Goal: Transaction & Acquisition: Purchase product/service

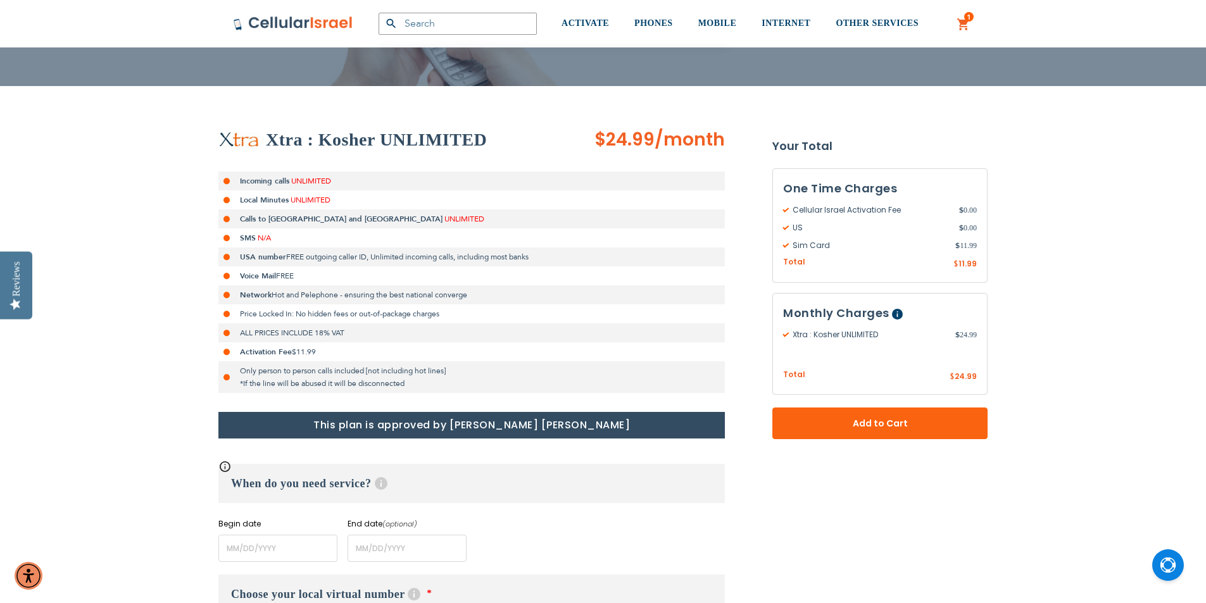
scroll to position [190, 0]
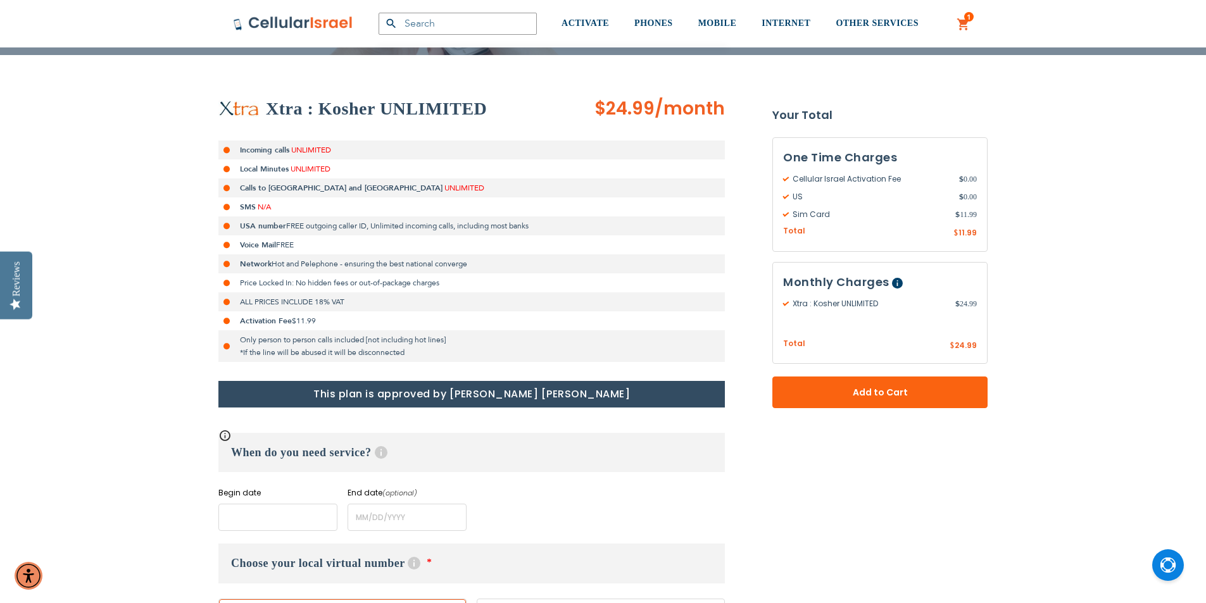
click at [303, 524] on input "name" at bounding box center [277, 517] width 119 height 27
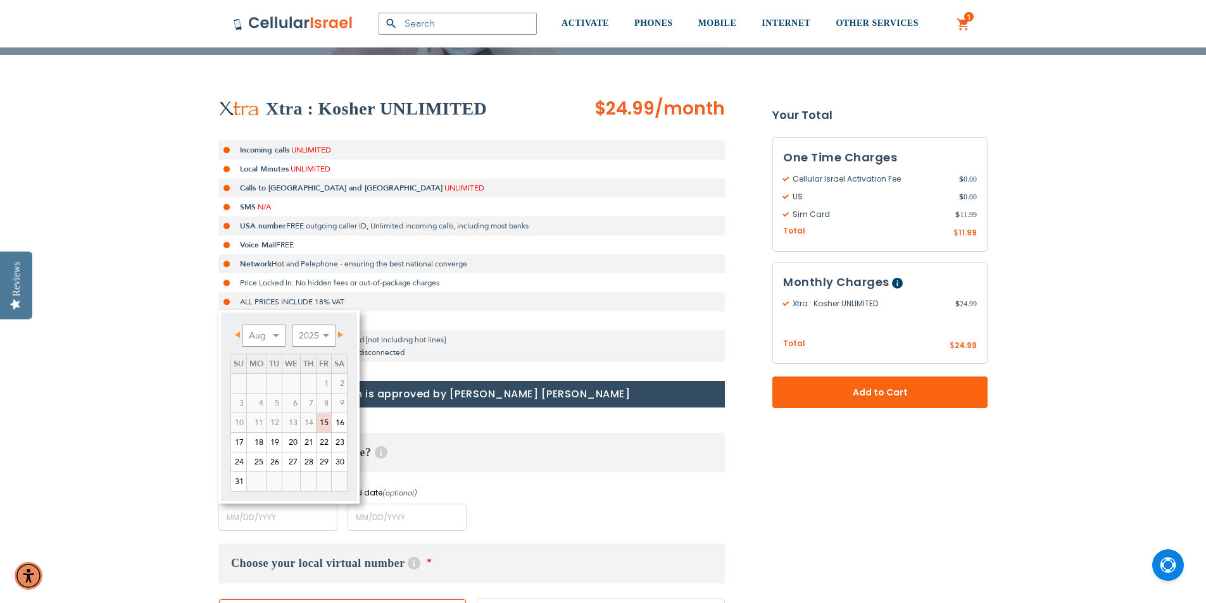
click at [340, 336] on span "Next" at bounding box center [340, 335] width 5 height 6
click at [258, 411] on link "8" at bounding box center [256, 403] width 19 height 19
type input "[DATE]"
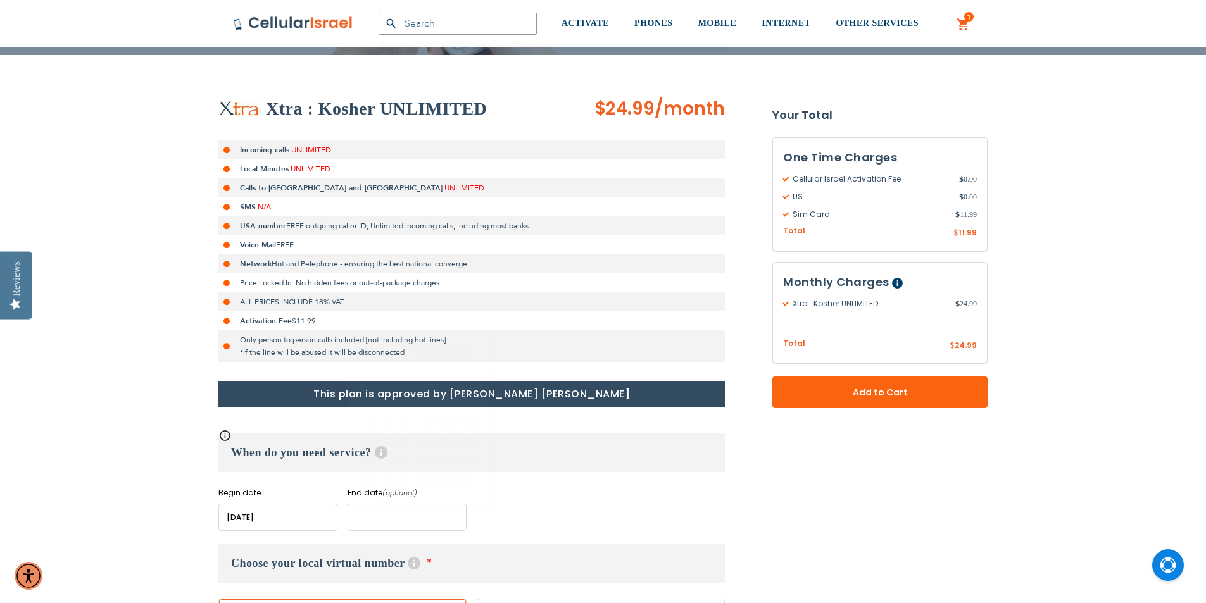
click at [382, 527] on input "name" at bounding box center [407, 517] width 119 height 27
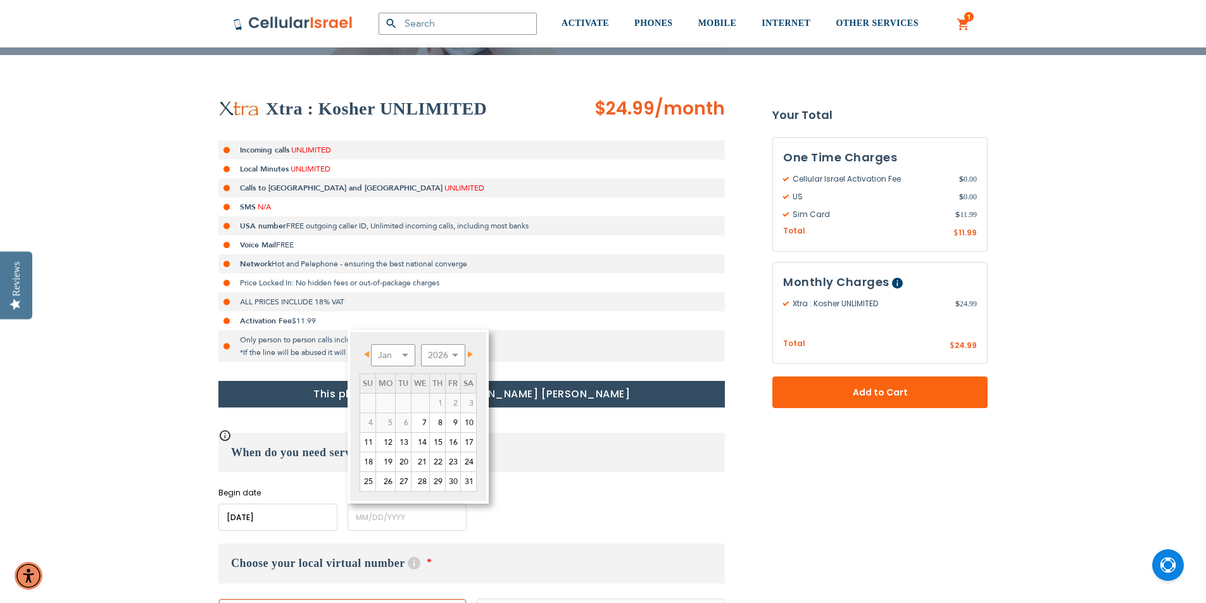
click at [472, 353] on span "Next" at bounding box center [470, 354] width 5 height 6
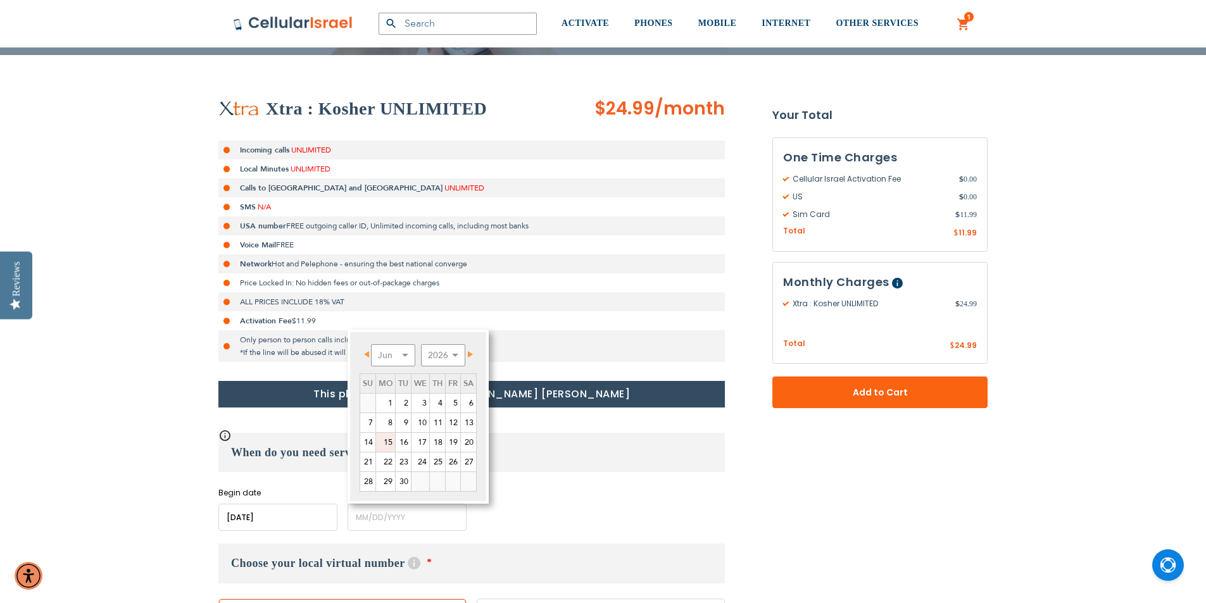
click at [389, 446] on link "15" at bounding box center [385, 442] width 19 height 19
type input "[DATE]"
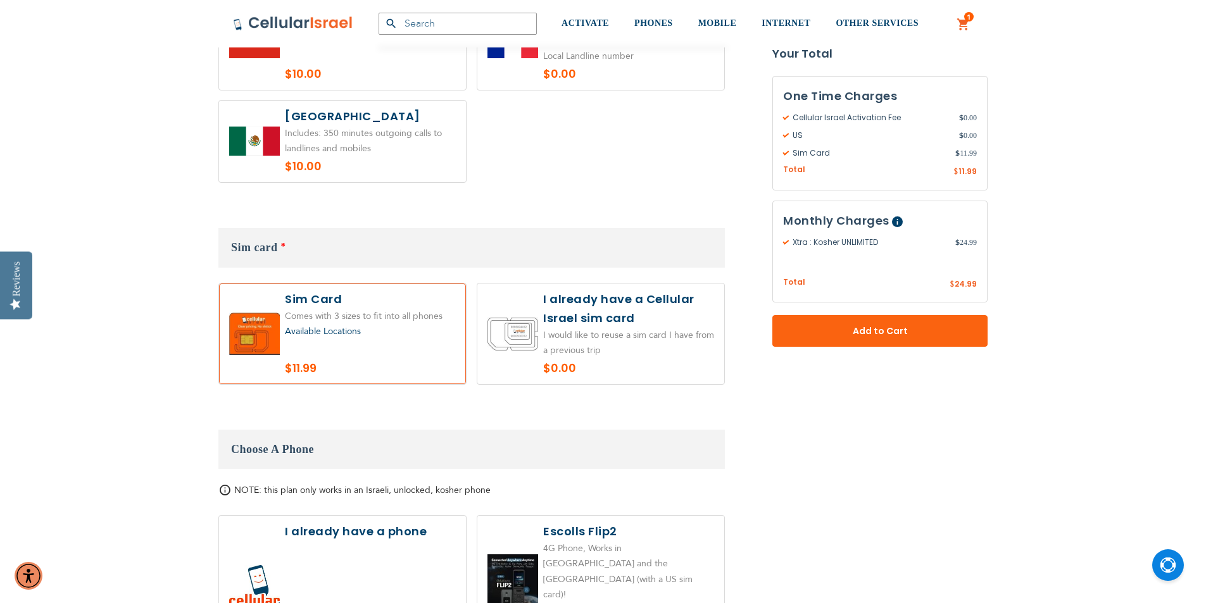
scroll to position [1266, 0]
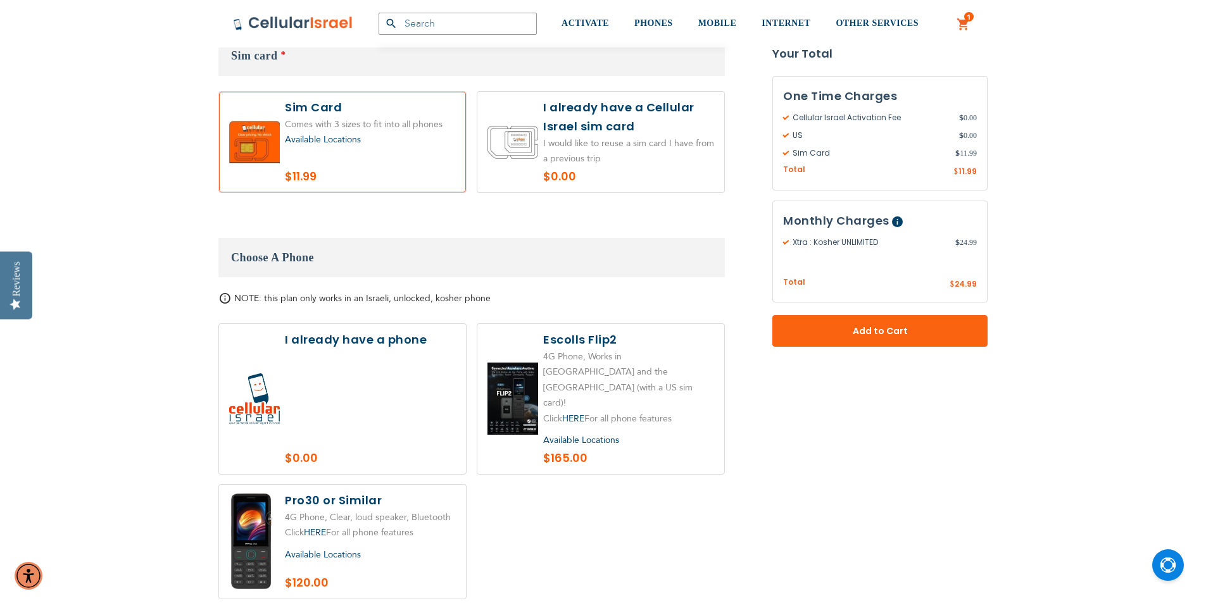
click at [339, 549] on span "Available Locations" at bounding box center [323, 555] width 76 height 12
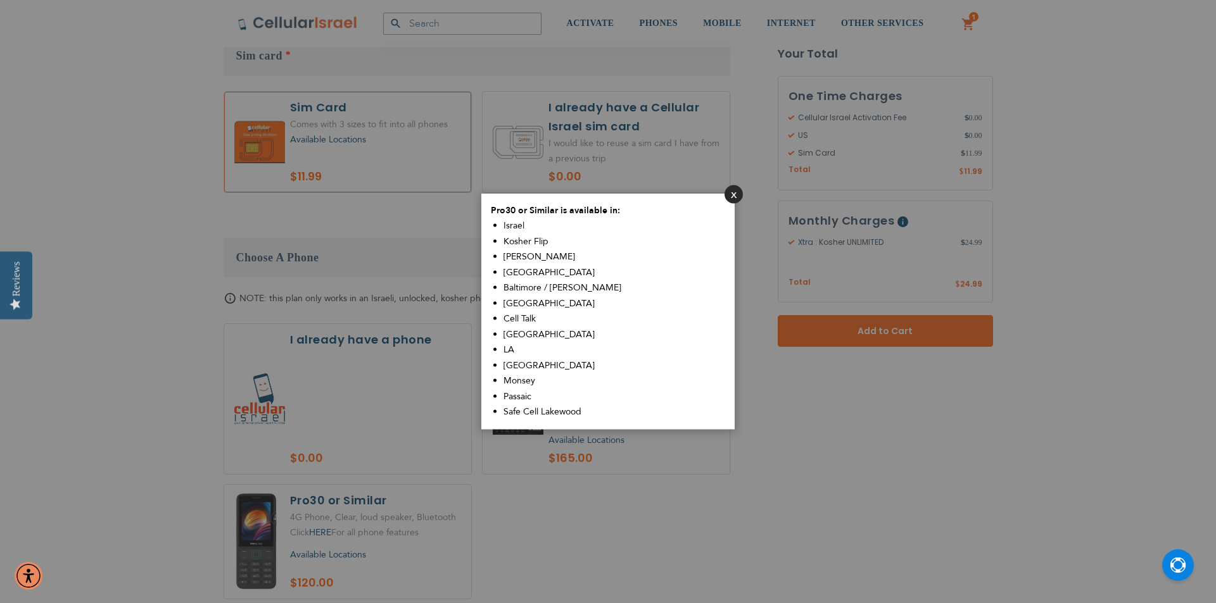
click at [728, 194] on button "Close" at bounding box center [733, 194] width 18 height 18
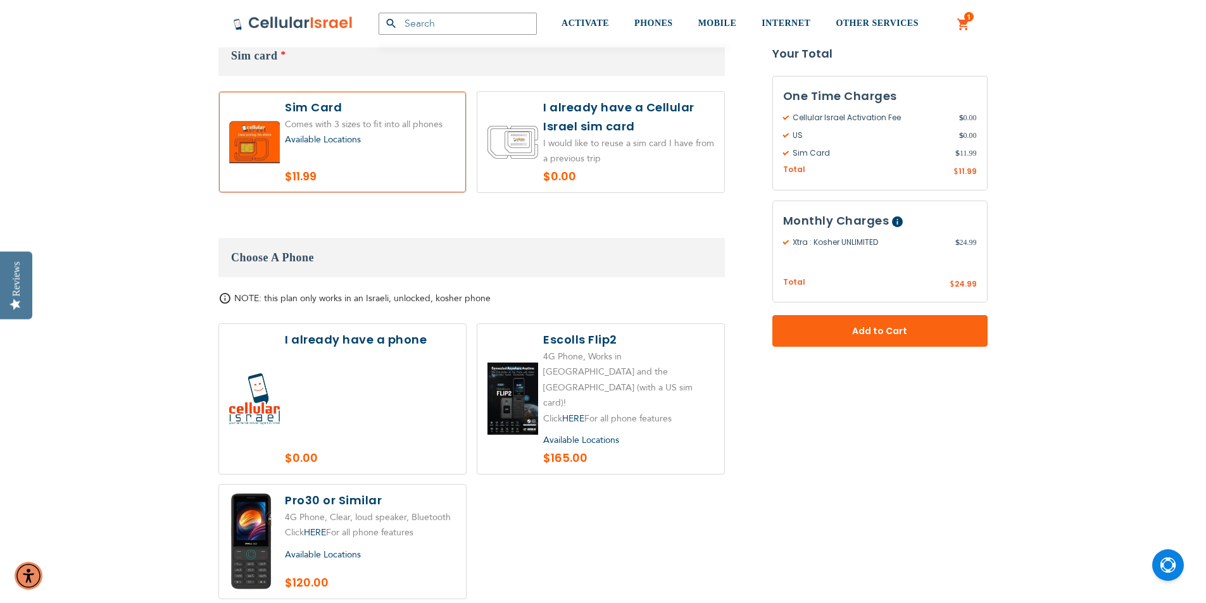
click at [310, 549] on span "Available Locations" at bounding box center [323, 555] width 76 height 12
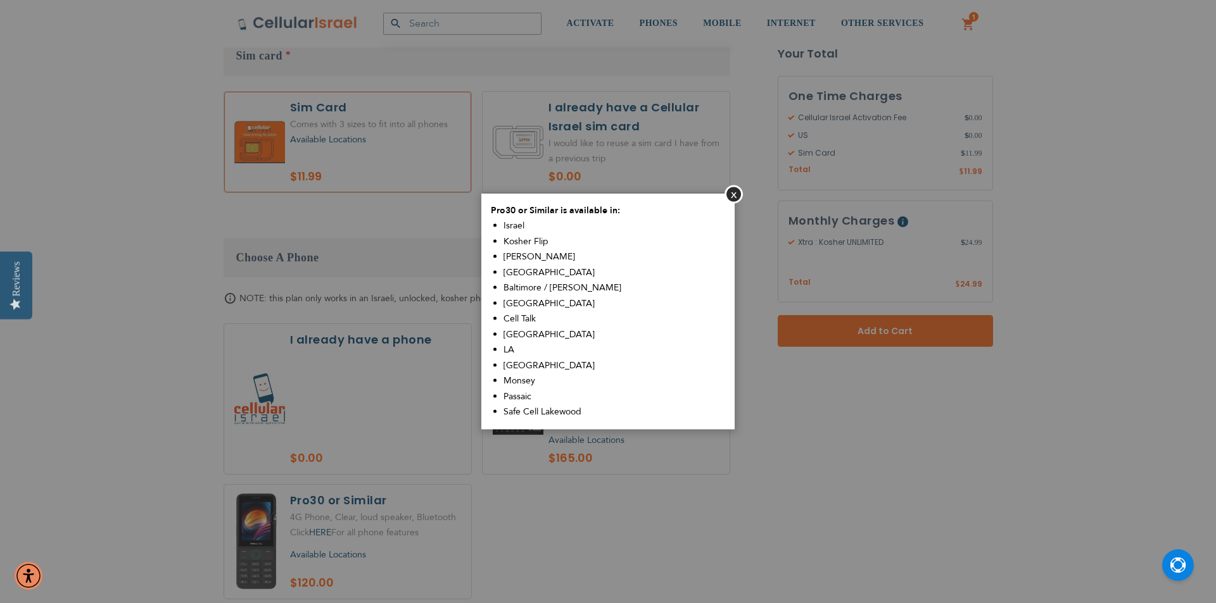
click at [510, 385] on span "Monsey" at bounding box center [519, 381] width 32 height 12
click at [514, 329] on span "[GEOGRAPHIC_DATA]" at bounding box center [548, 334] width 91 height 12
click at [738, 198] on button "Close" at bounding box center [733, 194] width 18 height 18
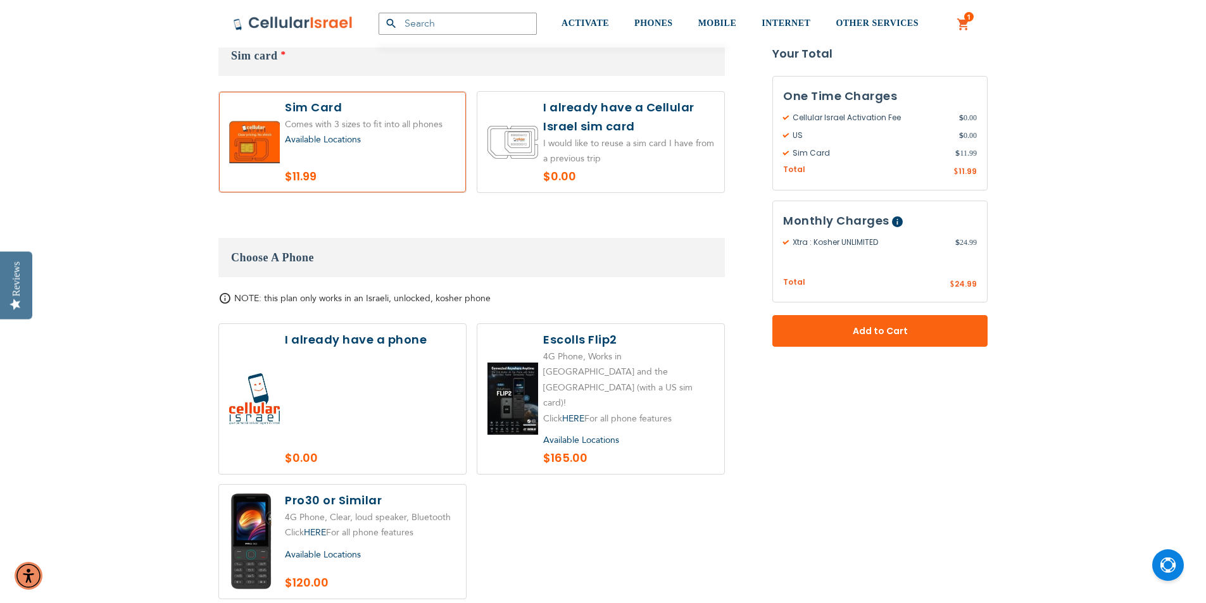
click at [379, 485] on label at bounding box center [342, 542] width 247 height 114
radio input "true"
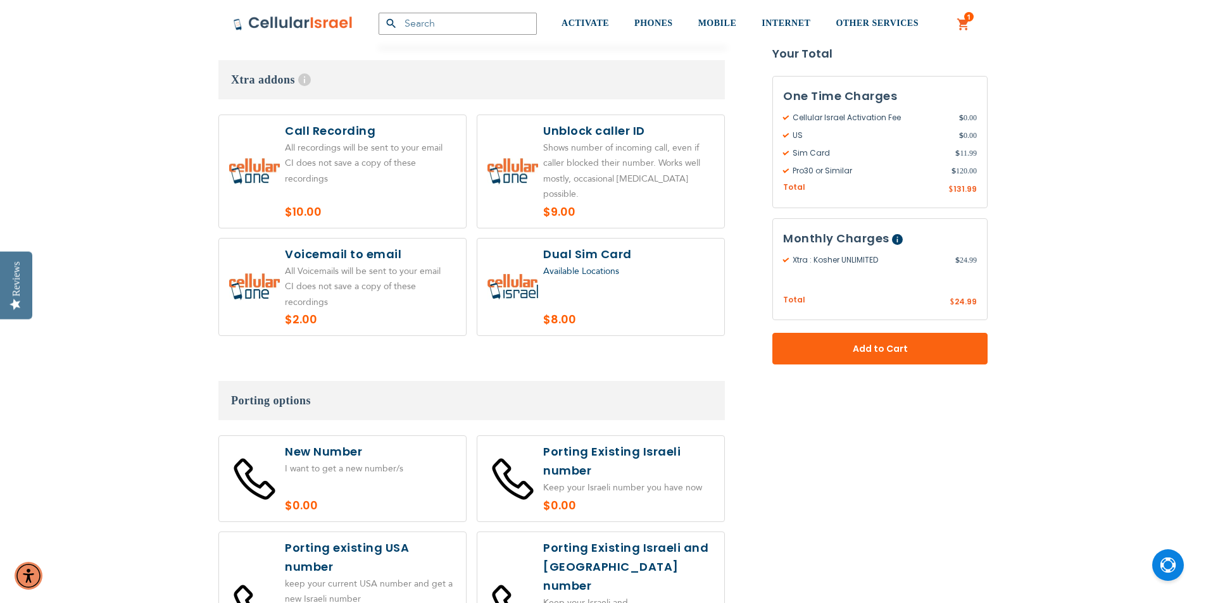
scroll to position [2026, 0]
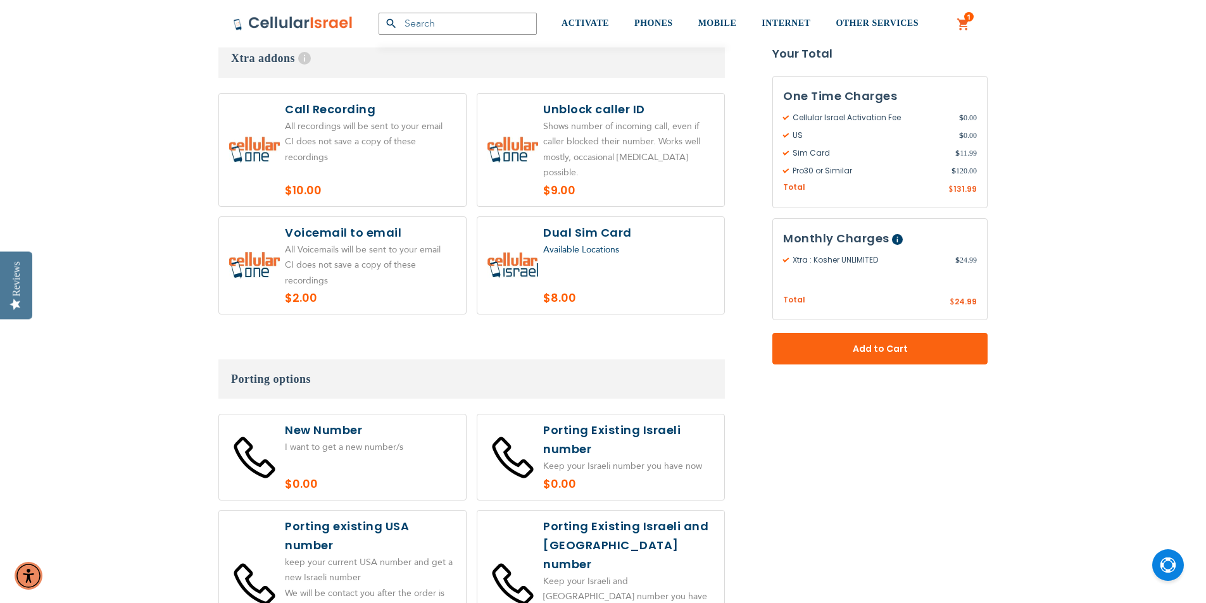
click at [322, 415] on label at bounding box center [342, 457] width 247 height 85
radio input "true"
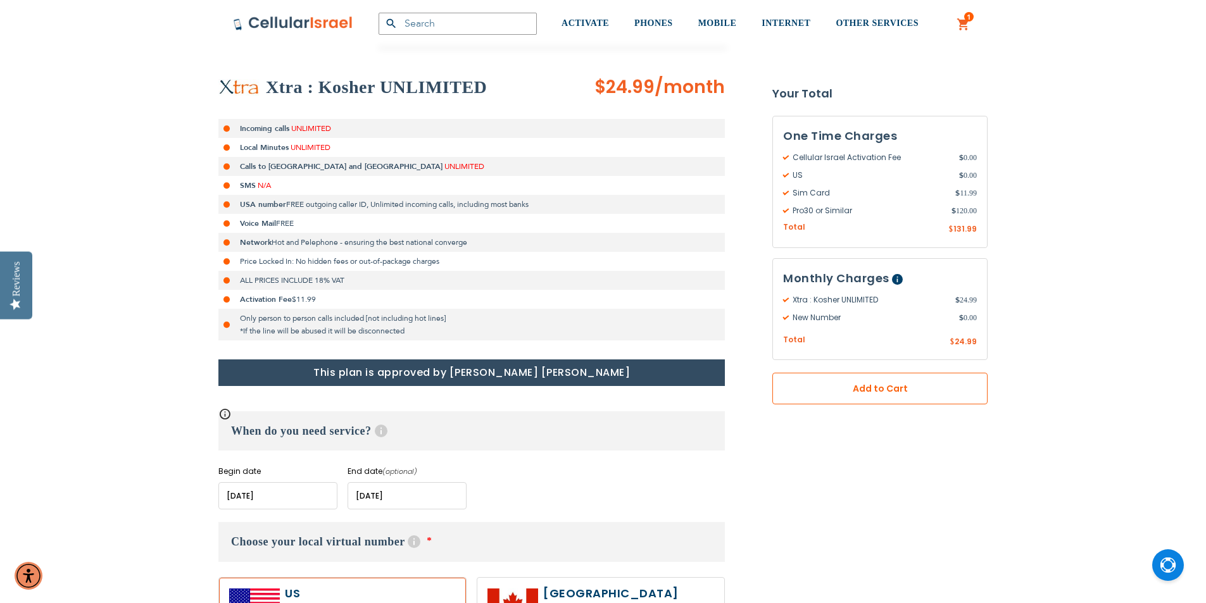
scroll to position [401, 0]
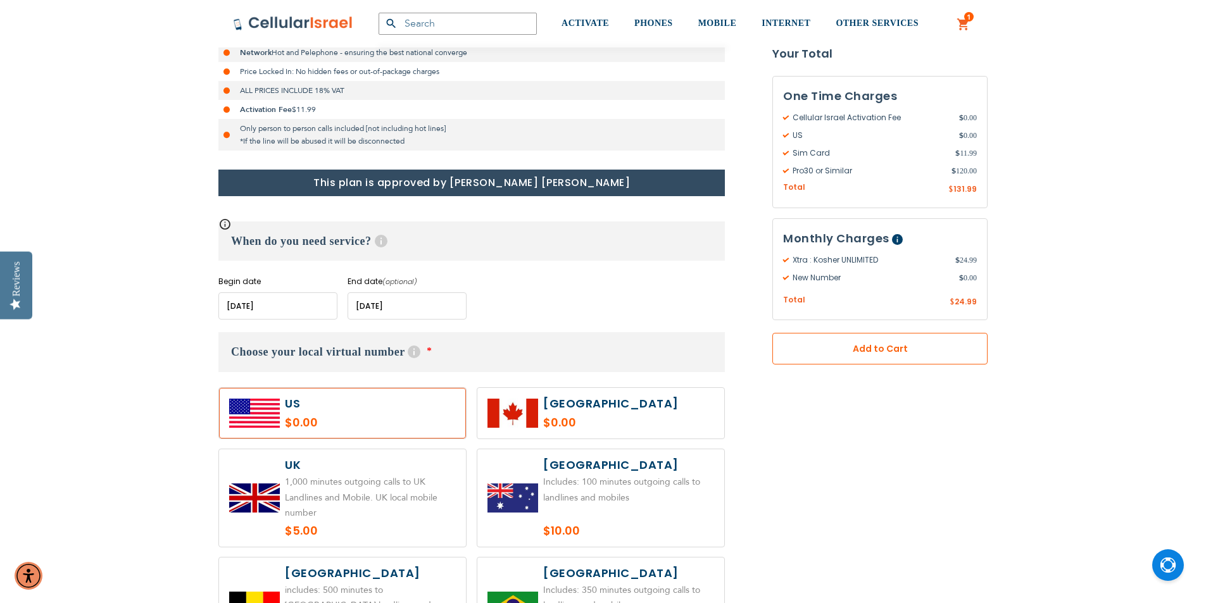
click at [867, 356] on button "Add to Cart" at bounding box center [880, 349] width 215 height 32
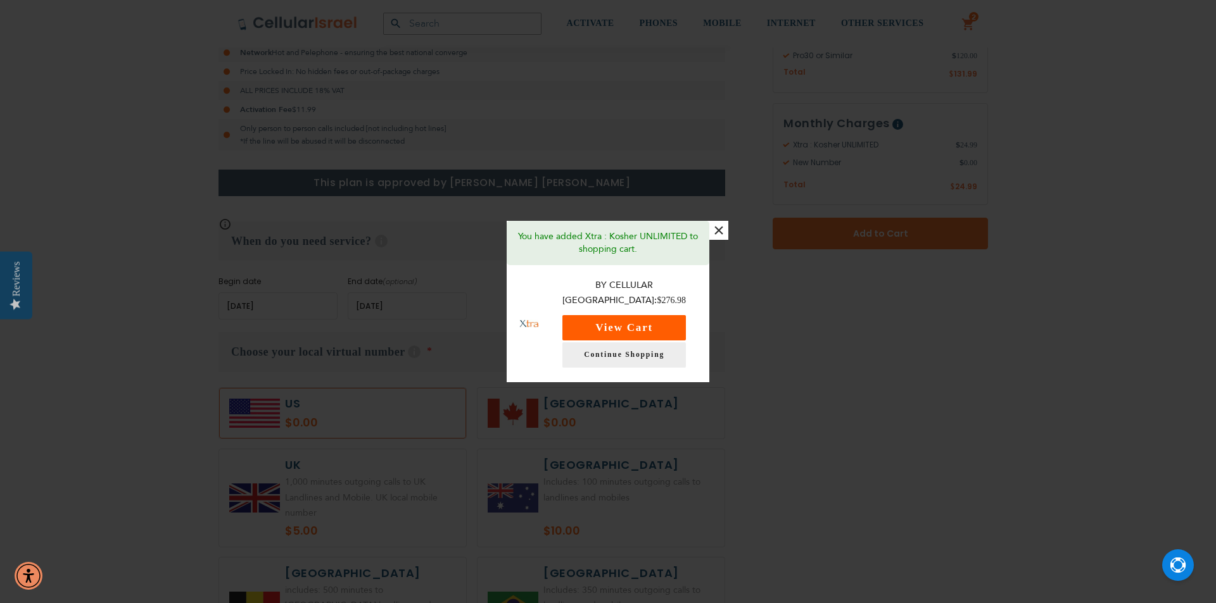
click at [593, 322] on button "View Cart" at bounding box center [623, 327] width 123 height 25
